Goal: Find specific page/section: Find specific page/section

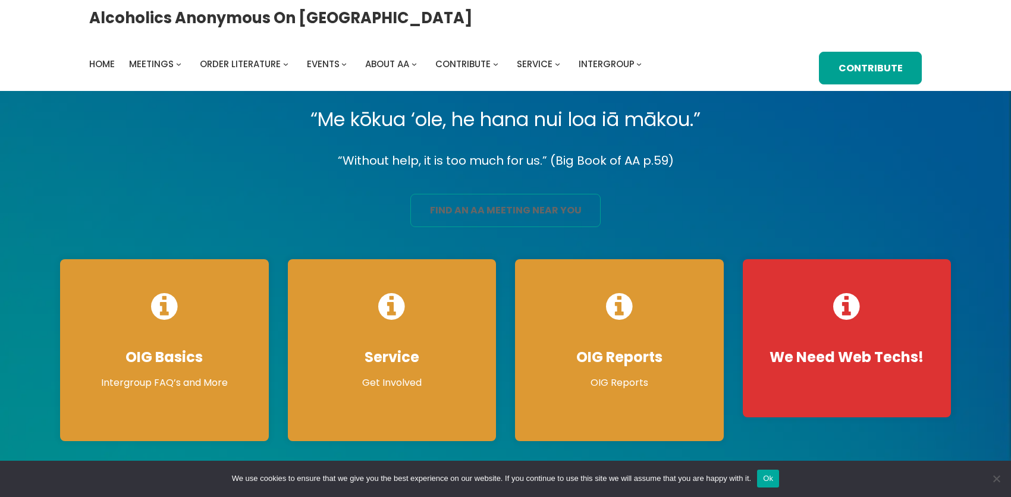
click at [451, 217] on link "find an aa meeting near you" at bounding box center [505, 210] width 190 height 33
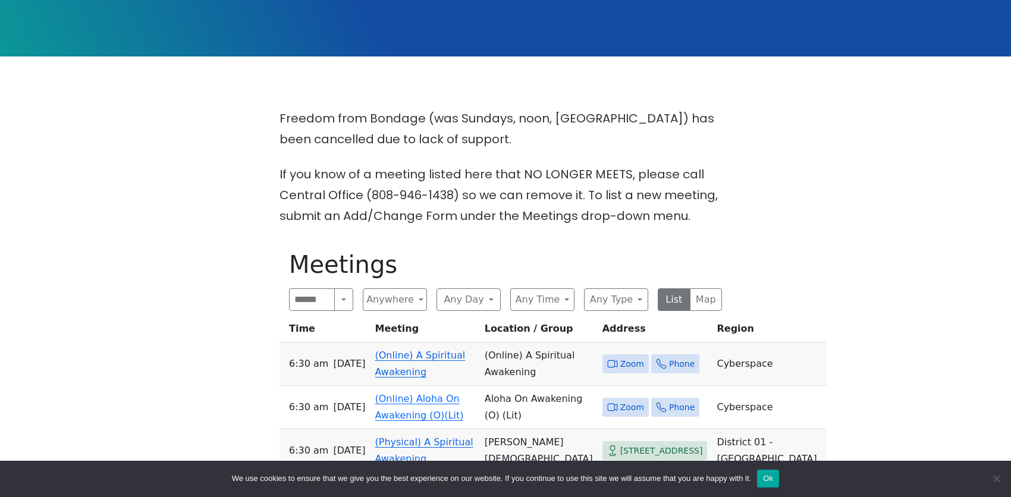
scroll to position [297, 0]
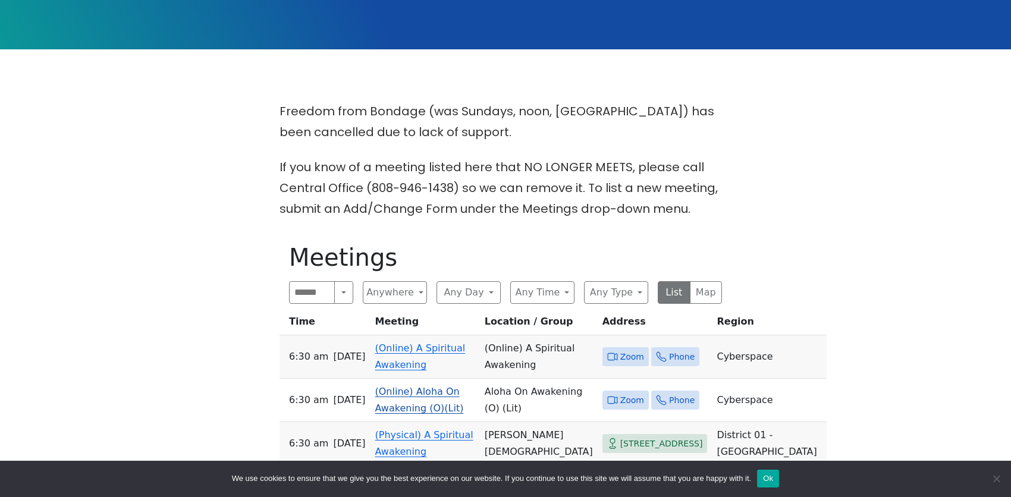
click at [424, 379] on td "(Online) Aloha On Awakening (O)(Lit)" at bounding box center [425, 400] width 109 height 43
